Goal: Task Accomplishment & Management: Complete application form

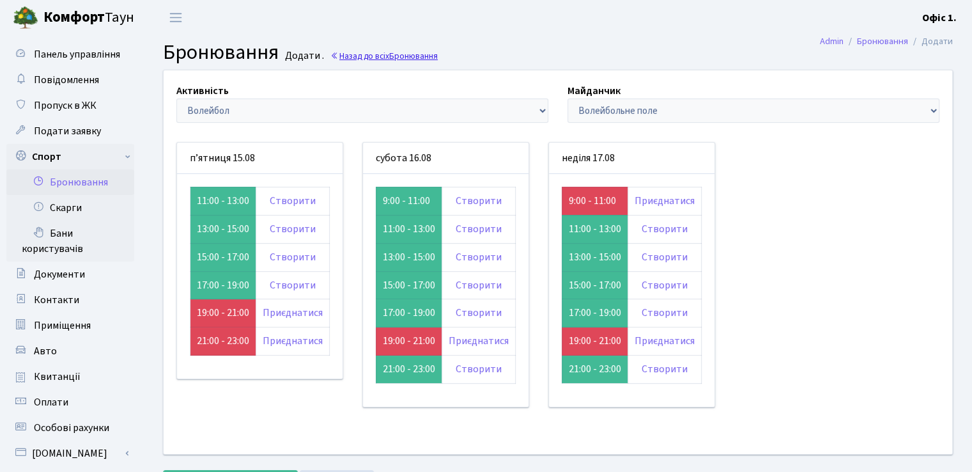
click at [364, 61] on link "Назад до всіх Бронювання" at bounding box center [383, 56] width 107 height 12
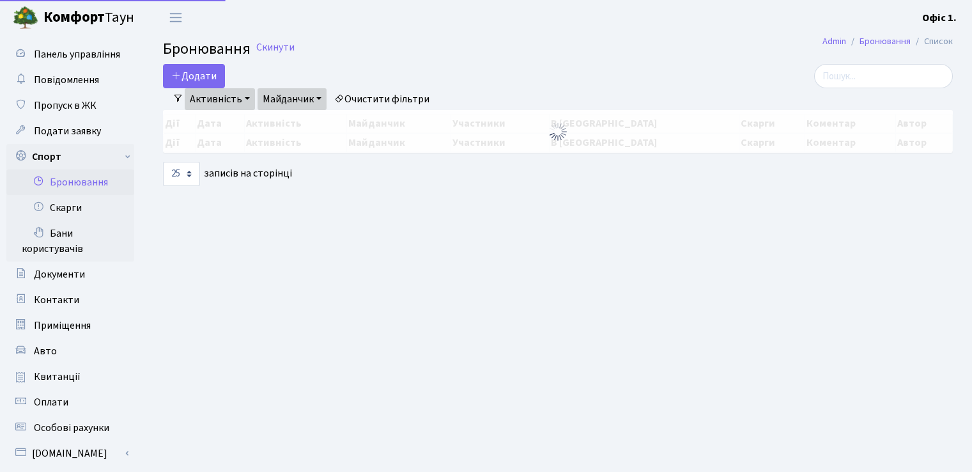
select select "25"
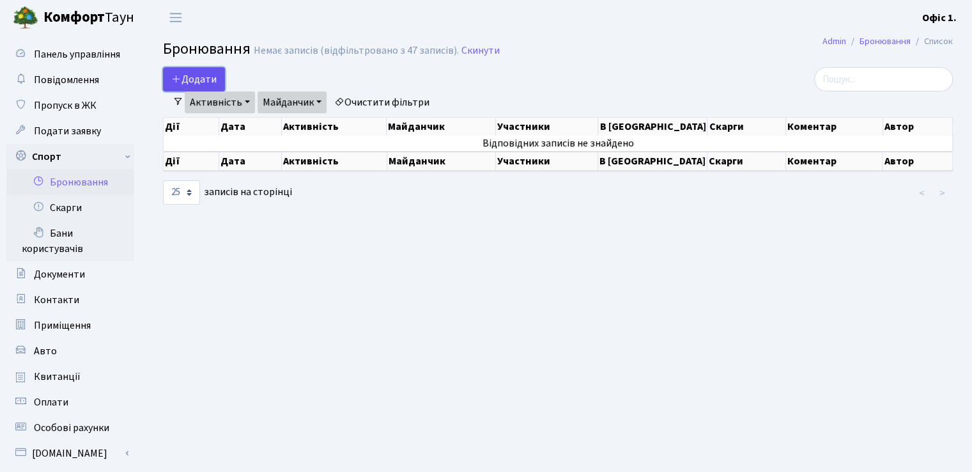
click at [186, 72] on button "Додати" at bounding box center [194, 79] width 62 height 24
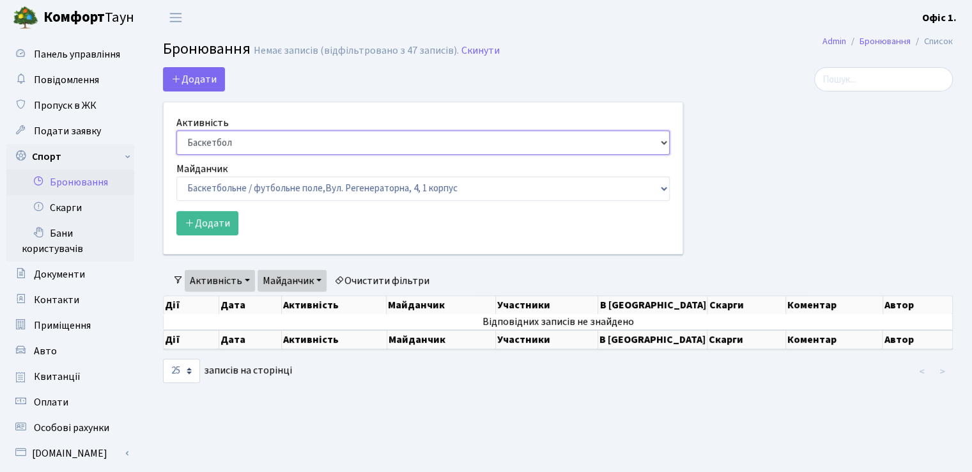
click at [271, 145] on select "Баскетбол Волейбол Йога Катання на роликах Настільний теніс Теніс Футбол Фітнес" at bounding box center [422, 142] width 493 height 24
select select "1"
click at [176, 130] on select "Баскетбол Волейбол Йога Катання на роликах Настільний теніс Теніс Футбол Фітнес" at bounding box center [422, 142] width 493 height 24
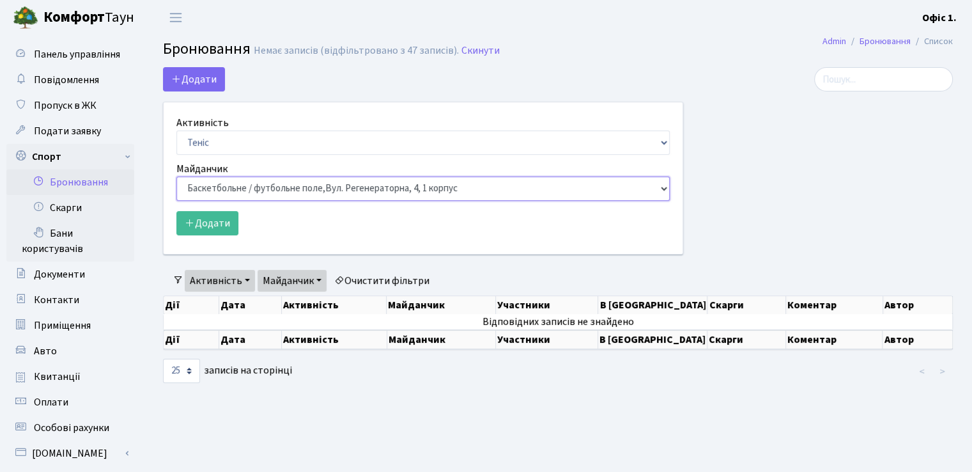
click at [265, 190] on select "Баскетбольне / футбольне поле, Вул. Регенераторна, 4, 1 корпус Баскетбольне пол…" at bounding box center [422, 188] width 493 height 24
select select "1"
click at [176, 176] on select "Баскетбольне / футбольне поле, Вул. Регенераторна, 4, 1 корпус Баскетбольне пол…" at bounding box center [422, 188] width 493 height 24
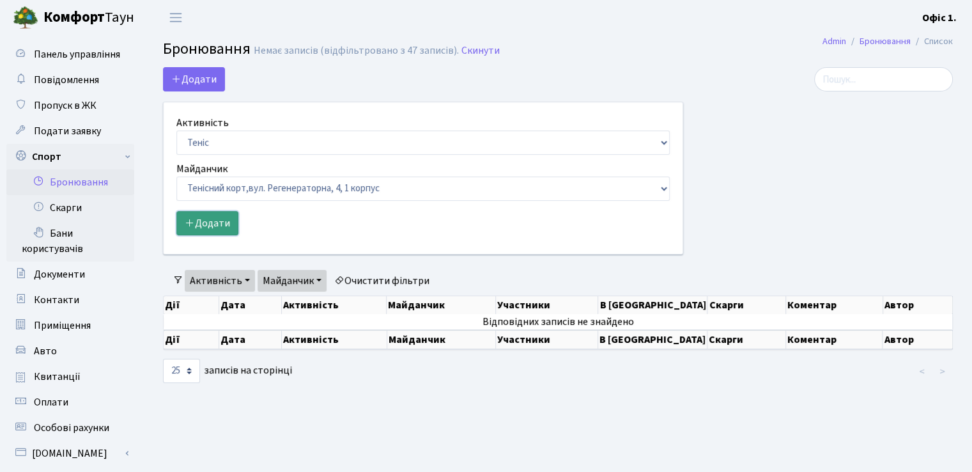
click at [199, 221] on button "Додати" at bounding box center [207, 223] width 62 height 24
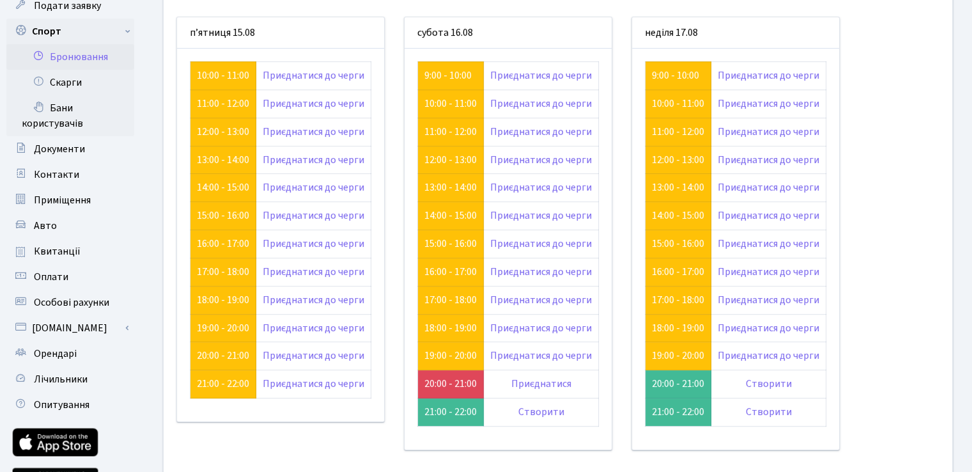
scroll to position [128, 0]
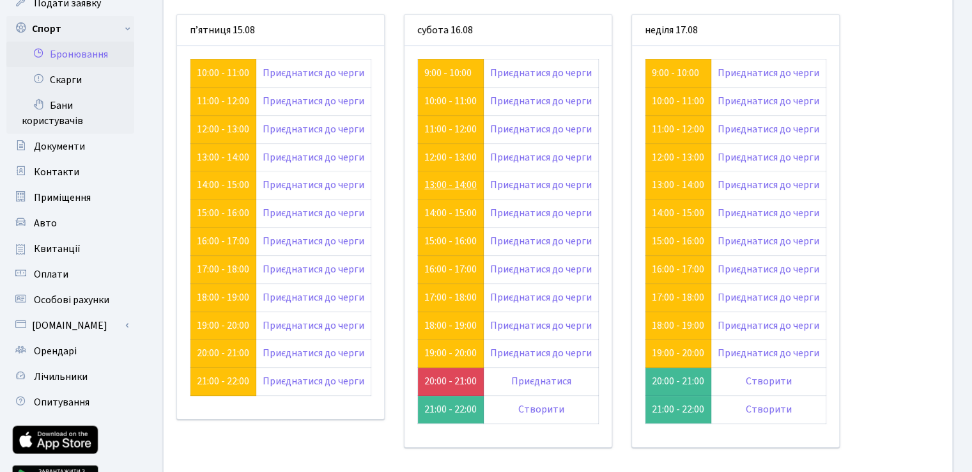
click at [456, 185] on link "13:00 - 14:00" at bounding box center [450, 185] width 52 height 14
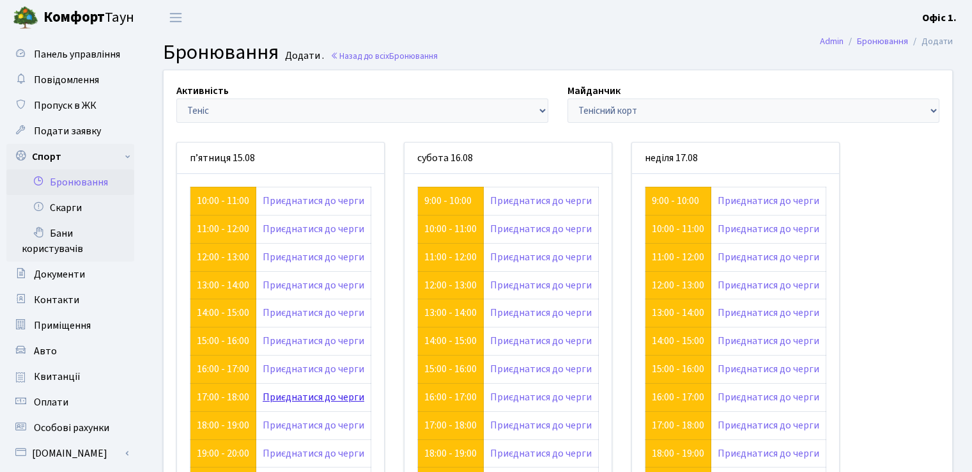
scroll to position [128, 0]
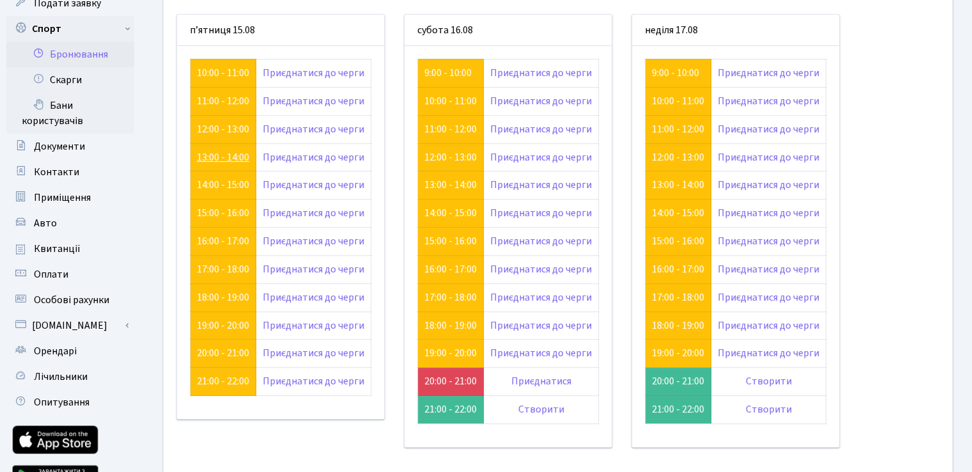
click at [226, 151] on link "13:00 - 14:00" at bounding box center [223, 157] width 52 height 14
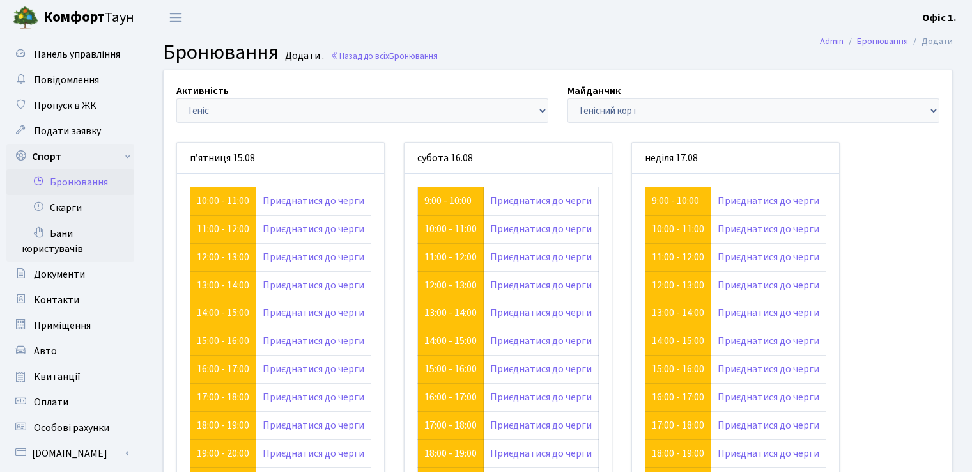
scroll to position [128, 0]
